Goal: Task Accomplishment & Management: Manage account settings

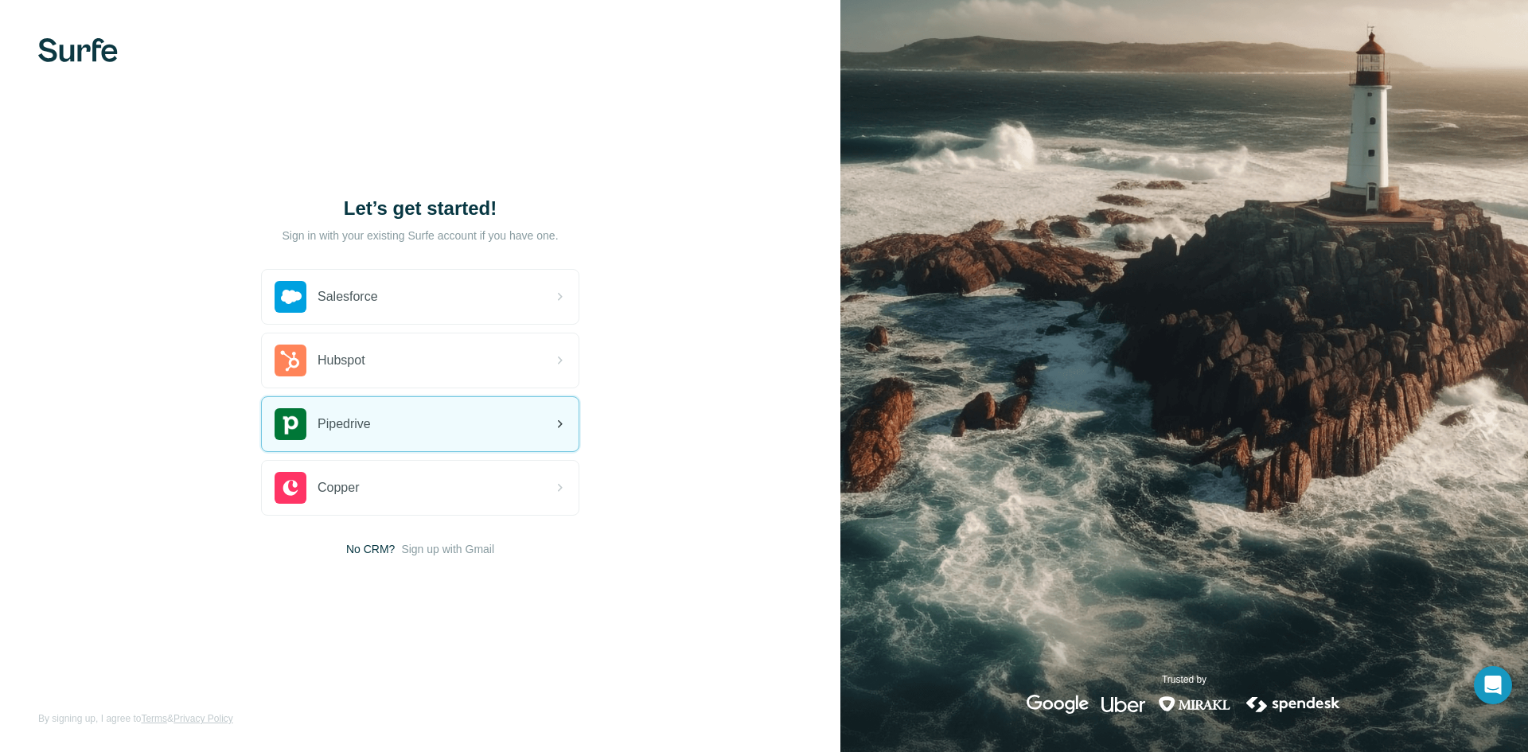
click at [362, 431] on span "Pipedrive" at bounding box center [344, 424] width 53 height 19
